Goal: Ask a question

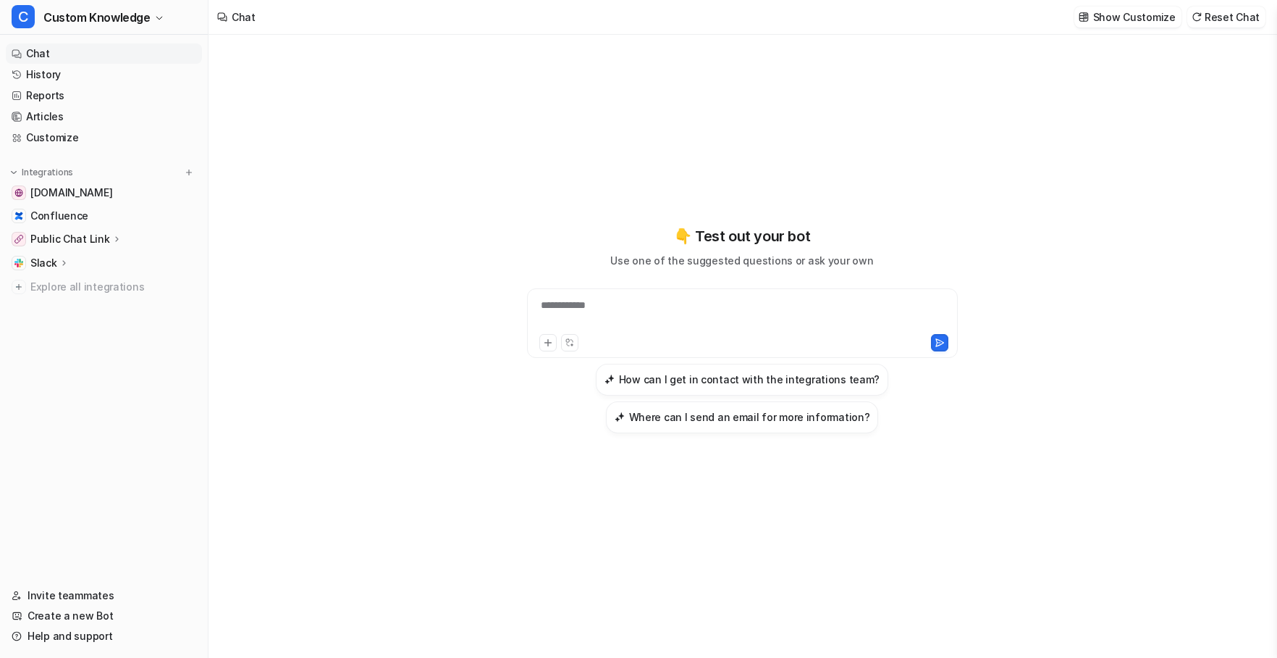
click at [627, 300] on div "**********" at bounding box center [743, 314] width 424 height 33
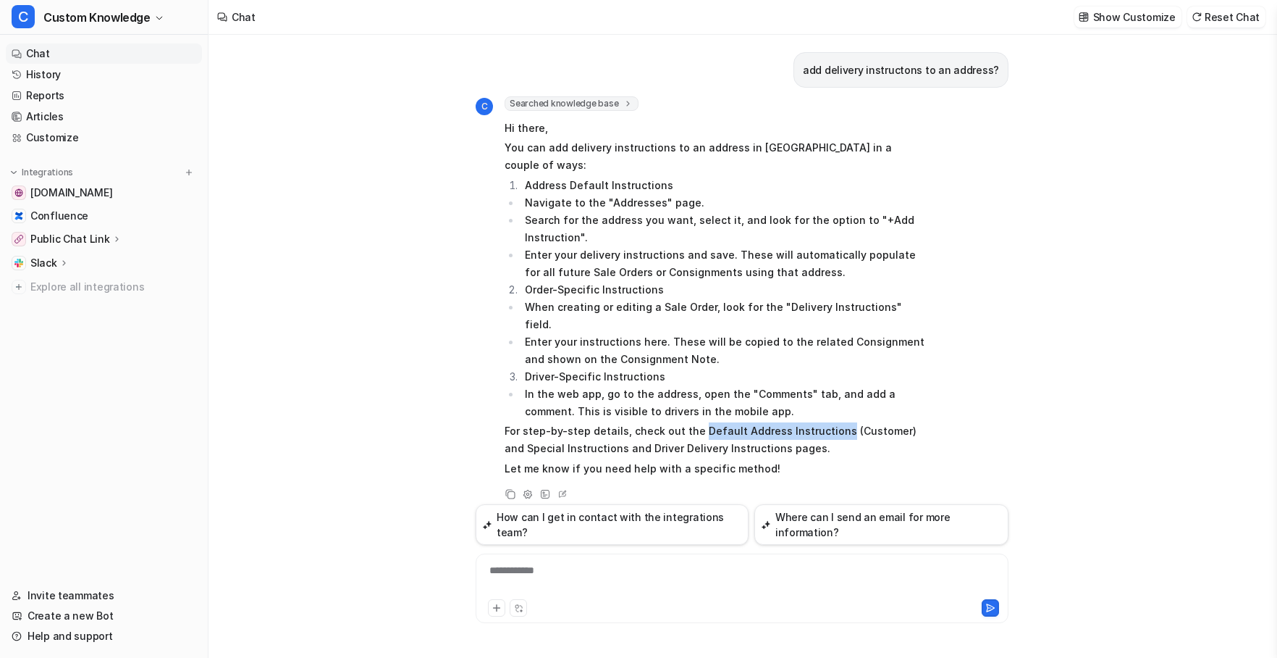
drag, startPoint x: 694, startPoint y: 397, endPoint x: 831, endPoint y: 397, distance: 136.9
click at [831, 422] on p "For step-by-step details, check out the Default Address Instructions (Customer)…" at bounding box center [717, 439] width 424 height 35
copy p "Default Address Instructions"
click at [627, 578] on div at bounding box center [742, 579] width 526 height 33
paste div
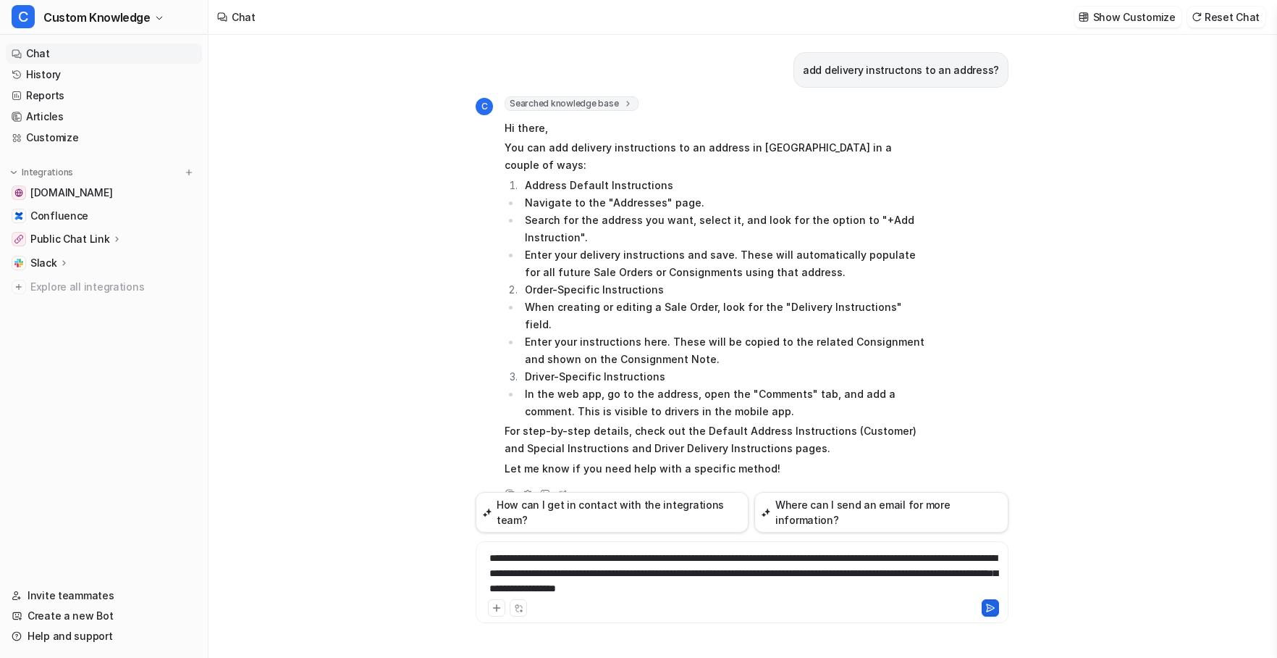
click at [994, 604] on icon at bounding box center [991, 607] width 10 height 10
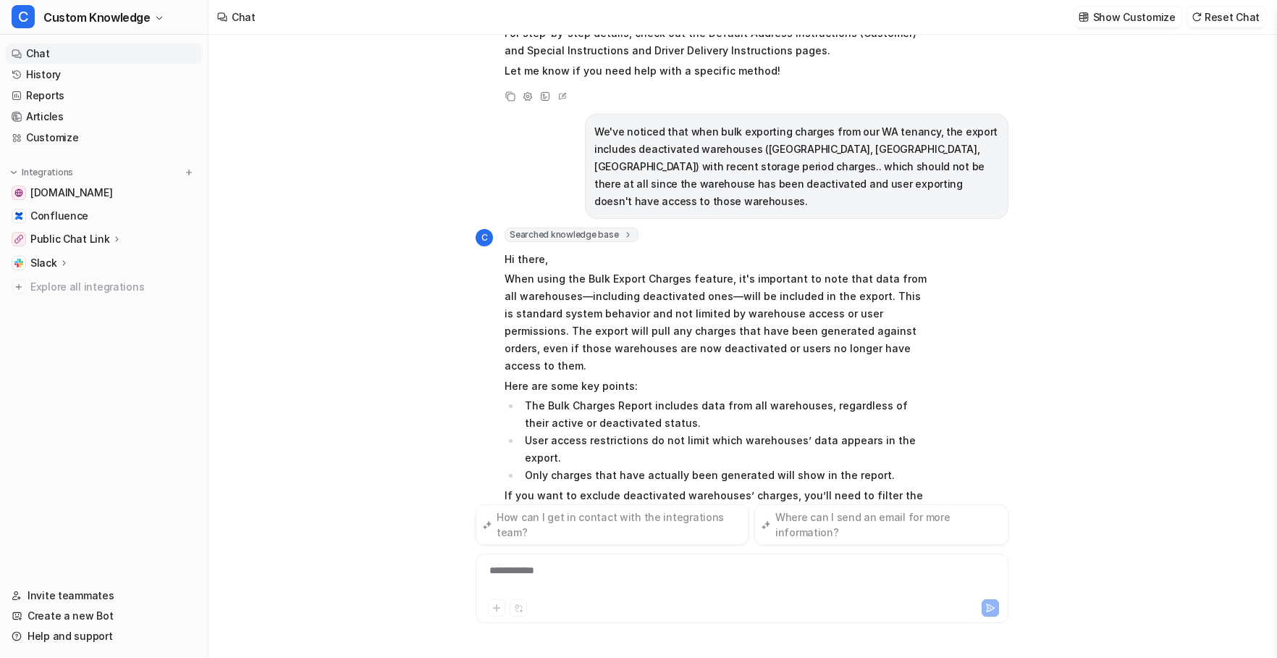
scroll to position [415, 0]
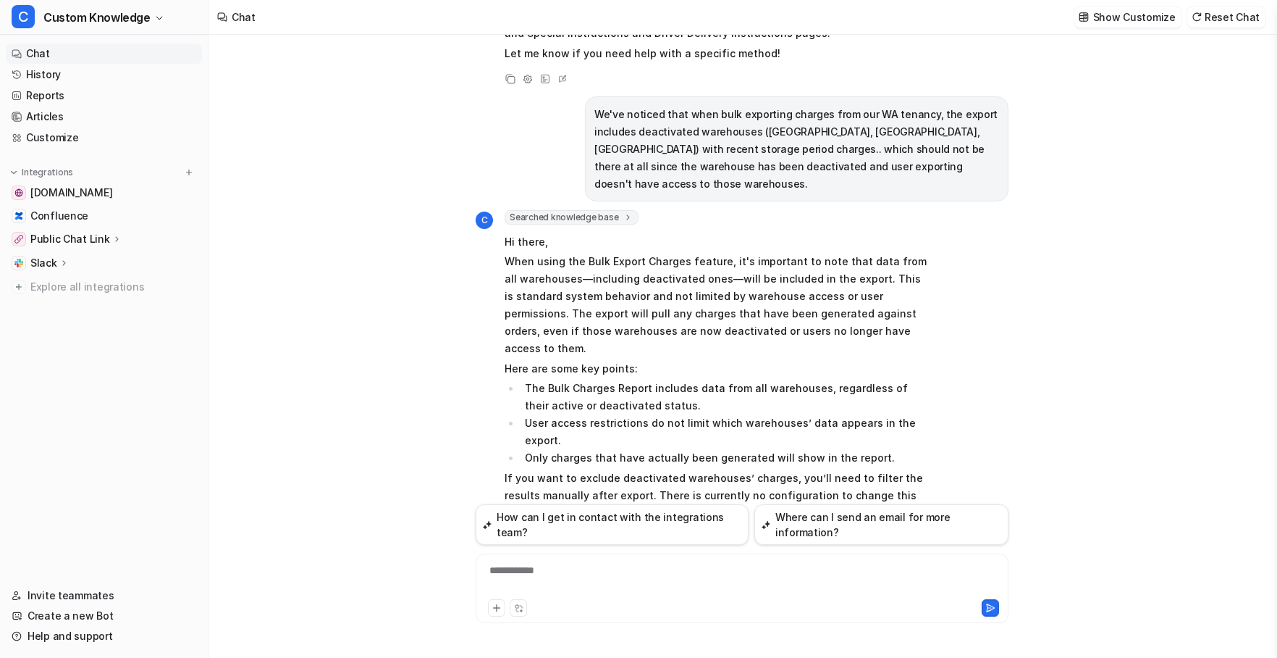
click at [508, 589] on icon at bounding box center [512, 593] width 8 height 8
click at [568, 566] on div "**********" at bounding box center [742, 579] width 526 height 33
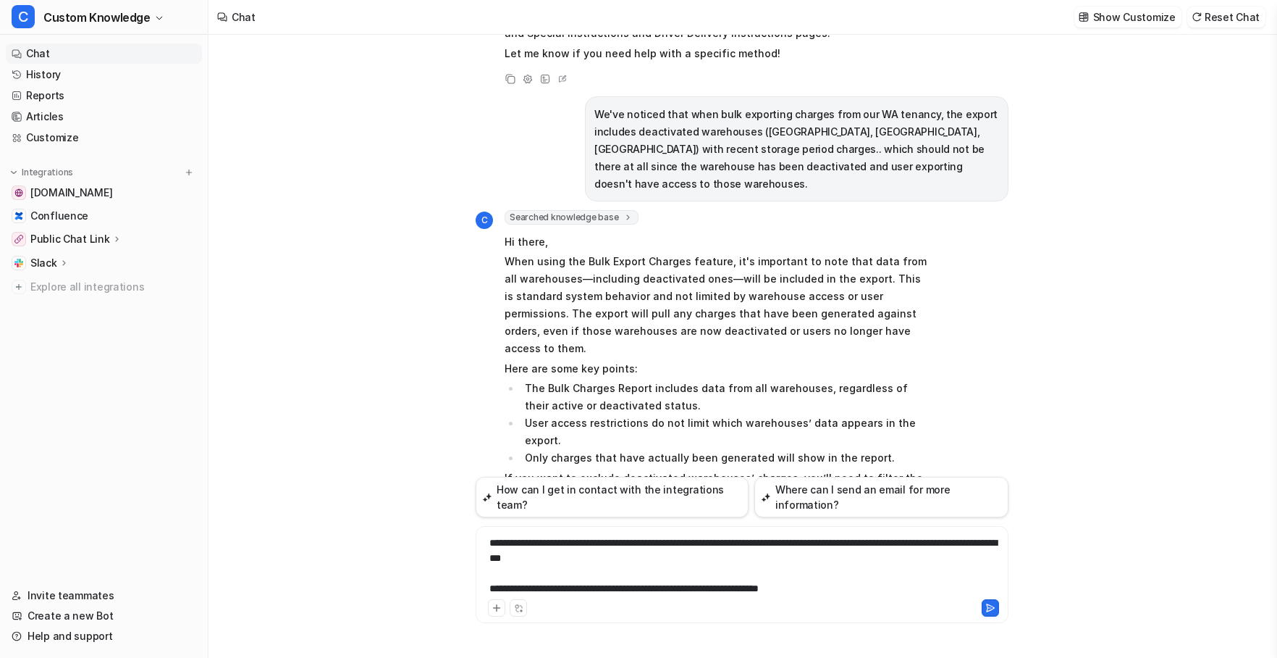
drag, startPoint x: 994, startPoint y: 608, endPoint x: 864, endPoint y: 588, distance: 131.2
click at [993, 608] on icon at bounding box center [991, 607] width 8 height 7
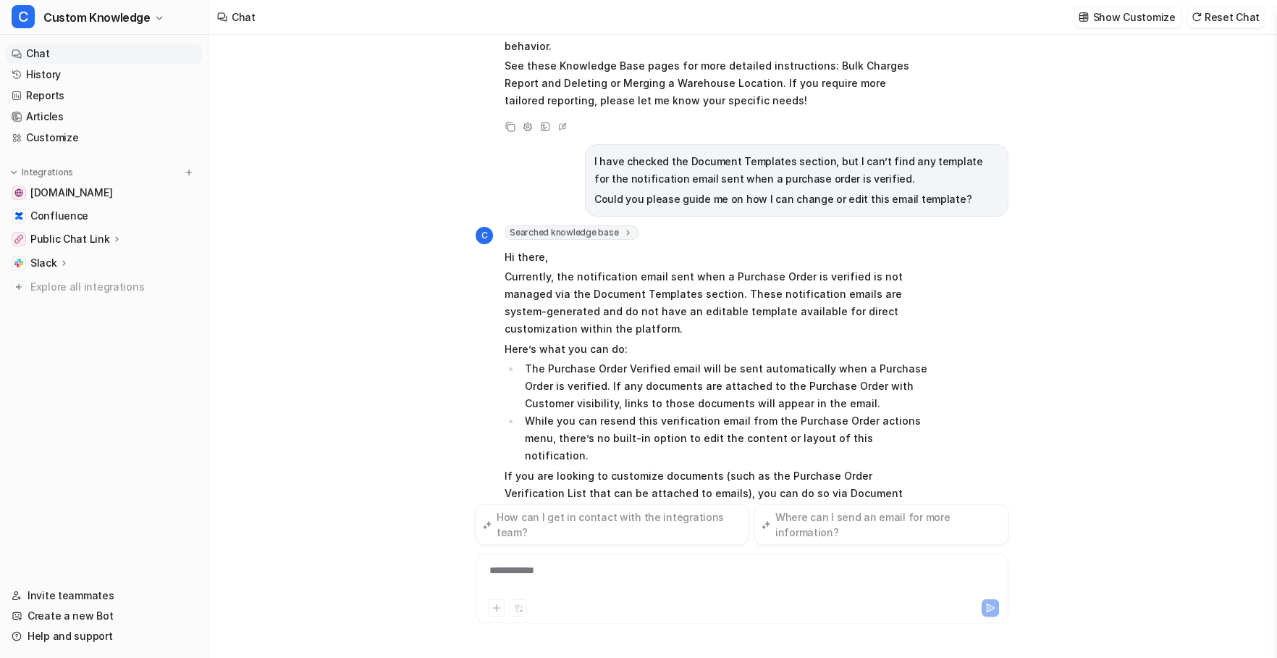
scroll to position [899, 0]
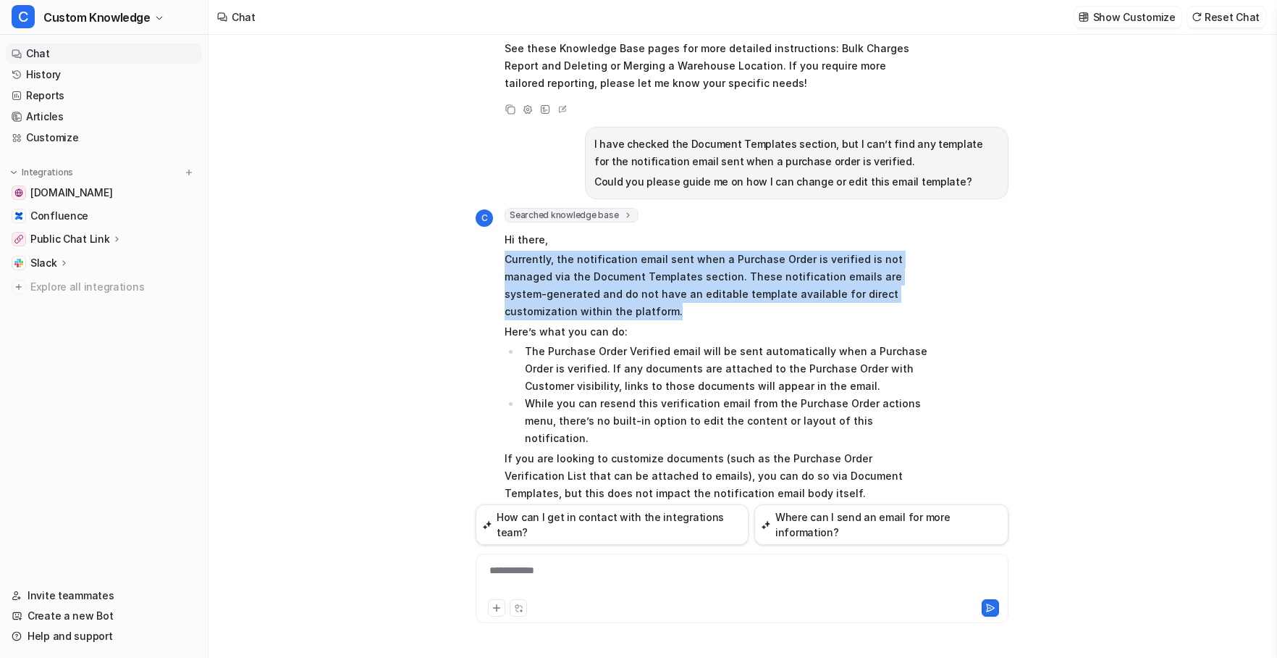
drag, startPoint x: 507, startPoint y: 152, endPoint x: 644, endPoint y: 204, distance: 147.1
click at [644, 251] on p "Currently, the notification email sent when a Purchase Order is verified is not…" at bounding box center [717, 286] width 424 height 70
copy p "Currently, the notification email sent when a Purchase Order is verified is not…"
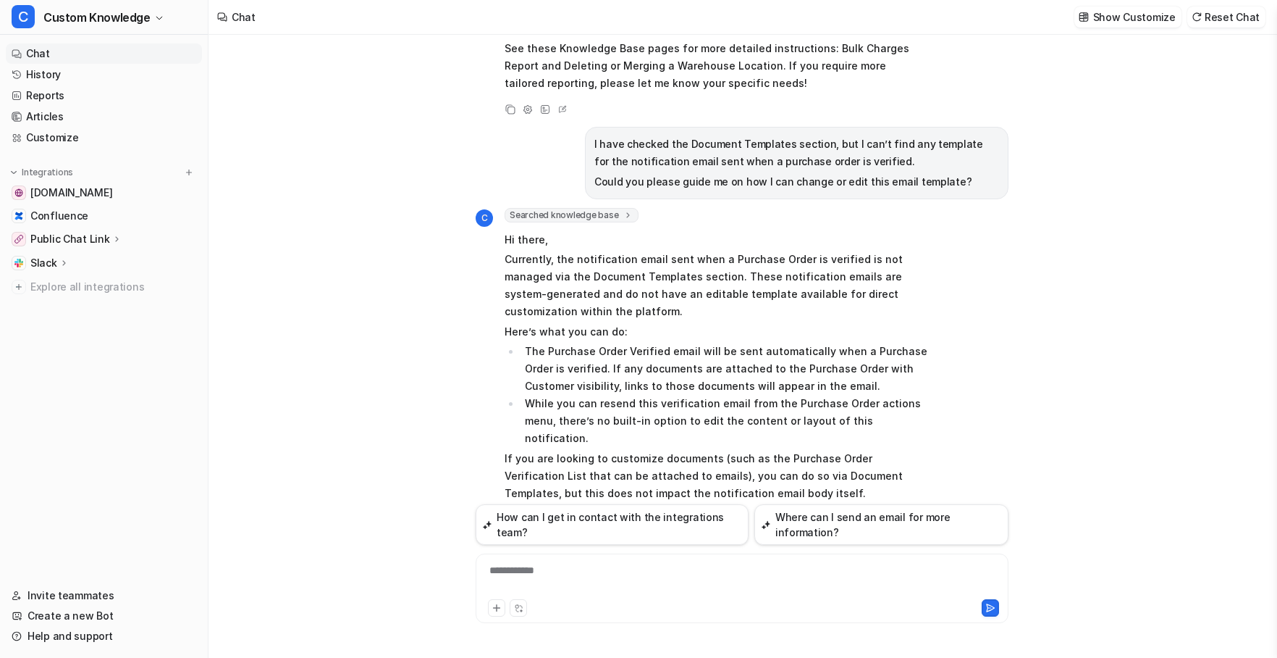
click at [543, 563] on div "**********" at bounding box center [742, 579] width 526 height 33
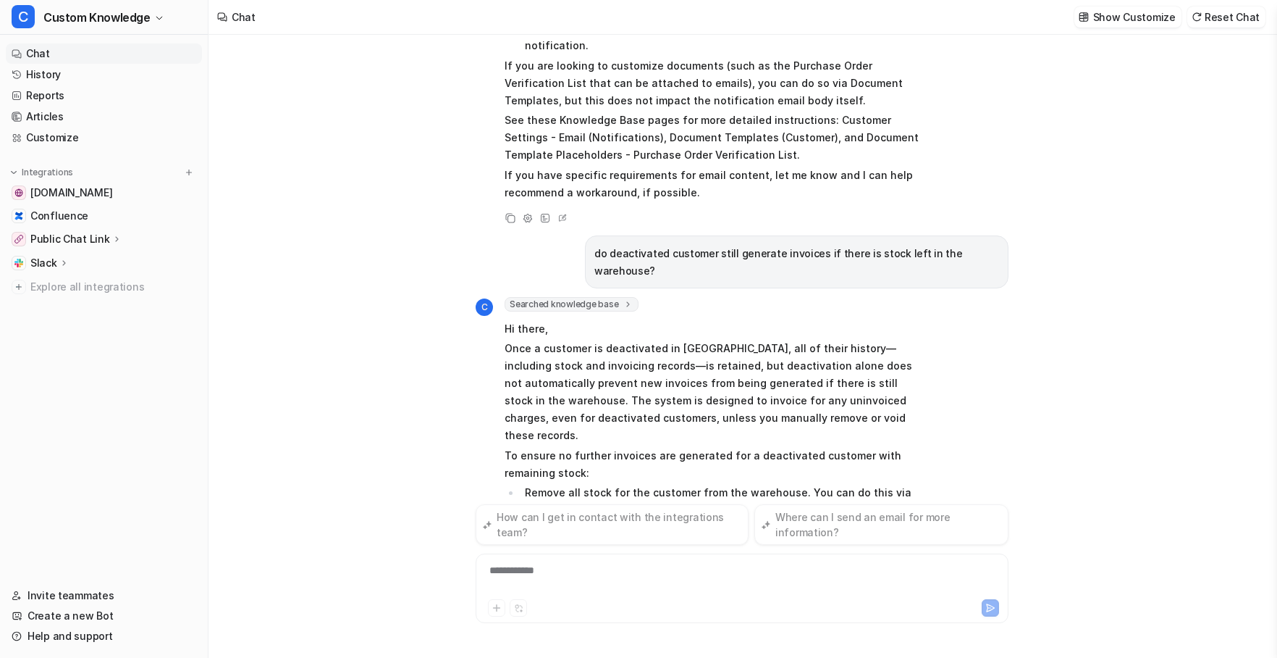
scroll to position [1291, 0]
